Goal: Information Seeking & Learning: Learn about a topic

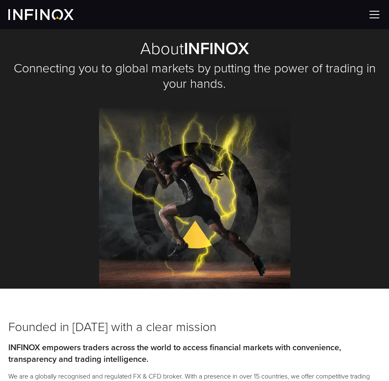
click at [14, 344] on p "INFINOX empowers traders across the world to access financial markets with conv…" at bounding box center [194, 353] width 372 height 23
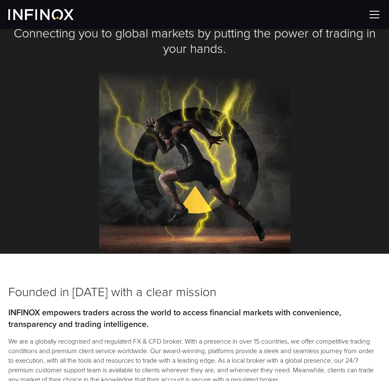
scroll to position [42, 0]
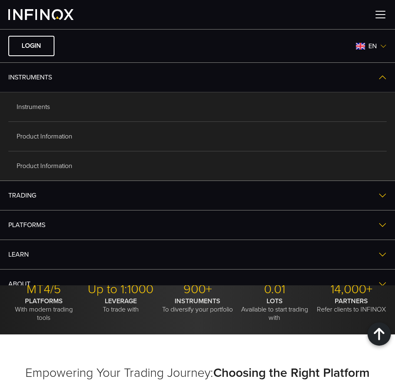
click at [39, 105] on link "Instruments" at bounding box center [197, 106] width 378 height 29
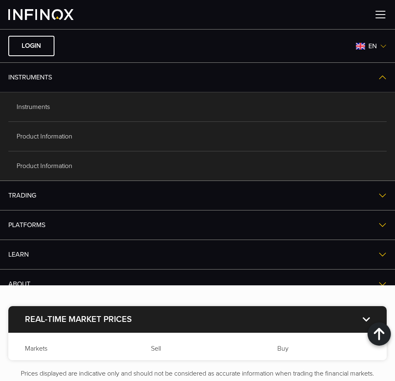
click at [378, 197] on img at bounding box center [382, 195] width 8 height 8
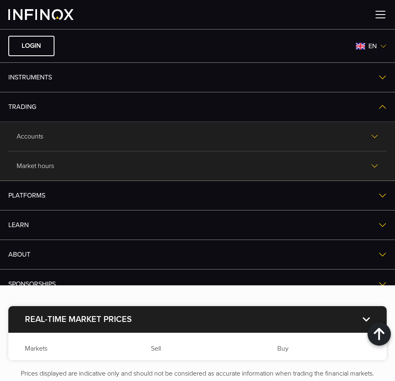
click at [25, 75] on link "Instruments" at bounding box center [197, 77] width 395 height 29
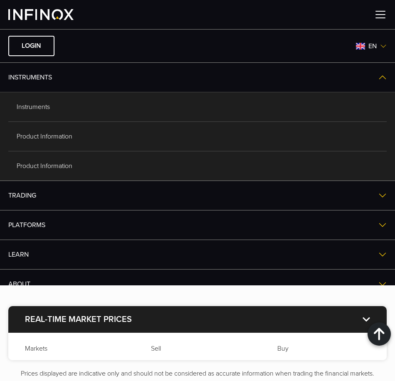
click at [30, 105] on link "Instruments" at bounding box center [197, 106] width 378 height 29
